Goal: Find specific page/section: Find specific page/section

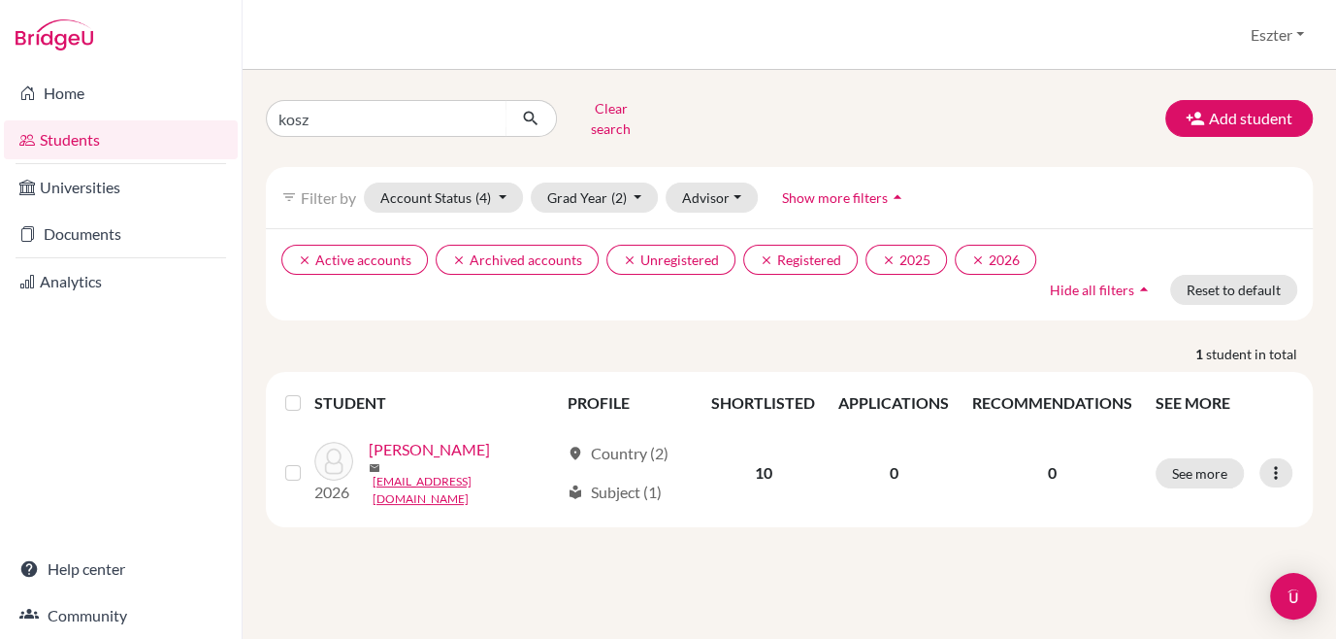
click at [485, 111] on input "kosz" at bounding box center [386, 118] width 241 height 37
click at [315, 108] on input "demeny" at bounding box center [386, 118] width 241 height 37
type input "demény"
click button "submit" at bounding box center [531, 118] width 51 height 37
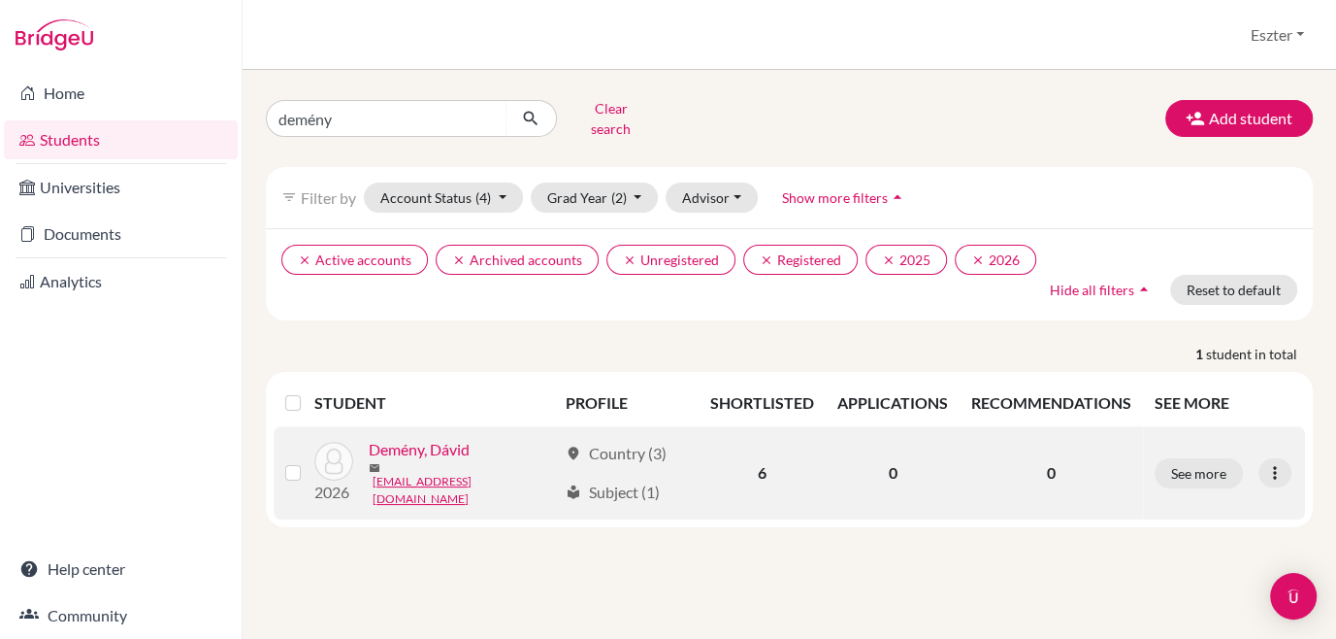
click at [411, 448] on link "Demény, Dávid" at bounding box center [419, 449] width 101 height 23
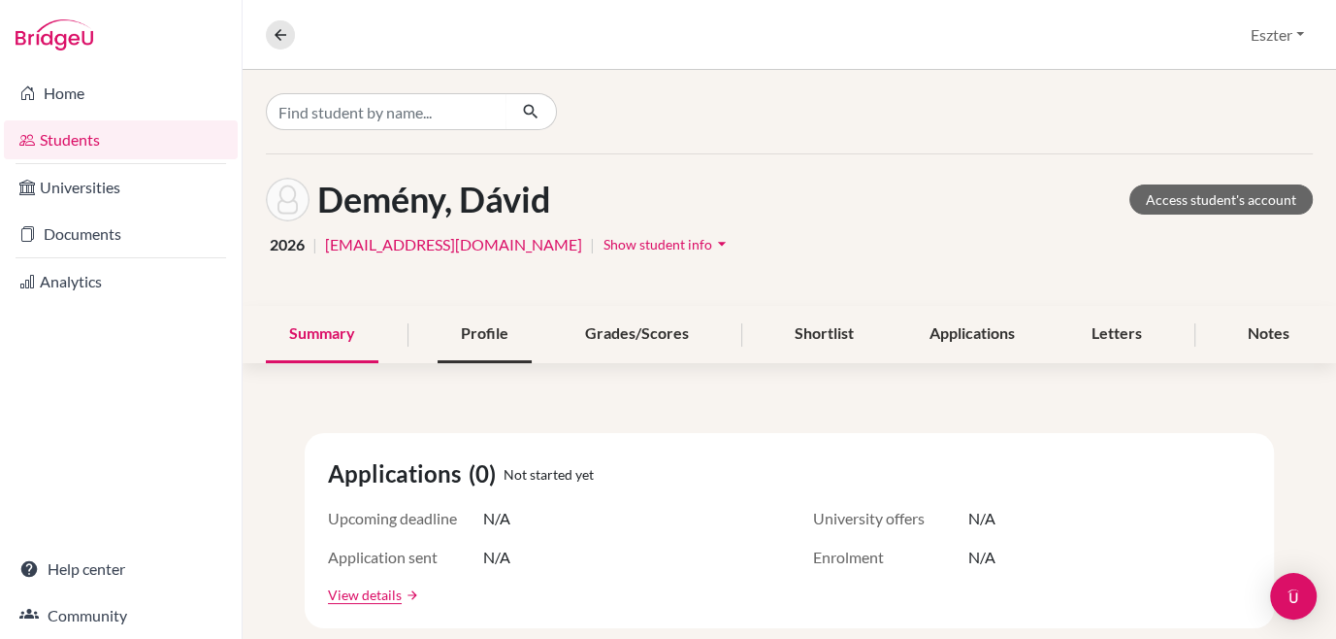
click at [489, 334] on div "Profile" at bounding box center [485, 334] width 94 height 57
